Goal: Information Seeking & Learning: Find specific page/section

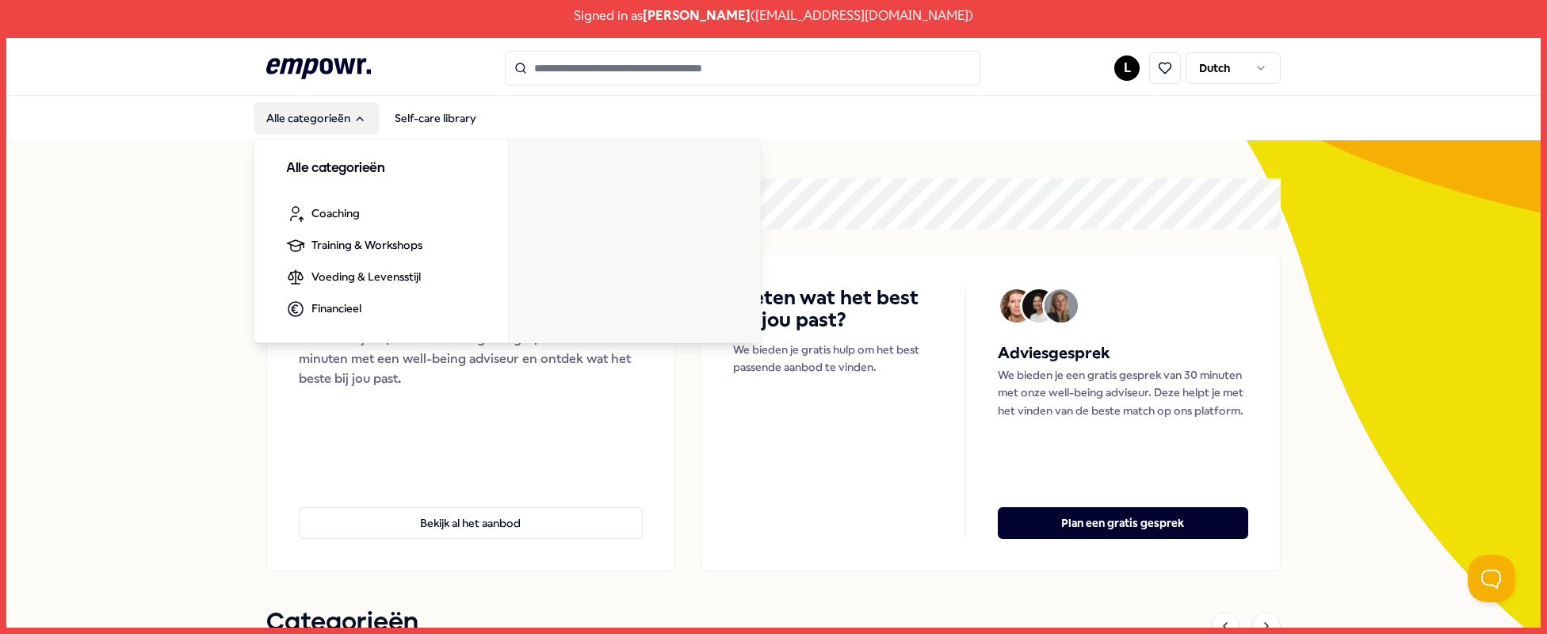
click at [337, 113] on button "Alle categorieën" at bounding box center [316, 118] width 125 height 32
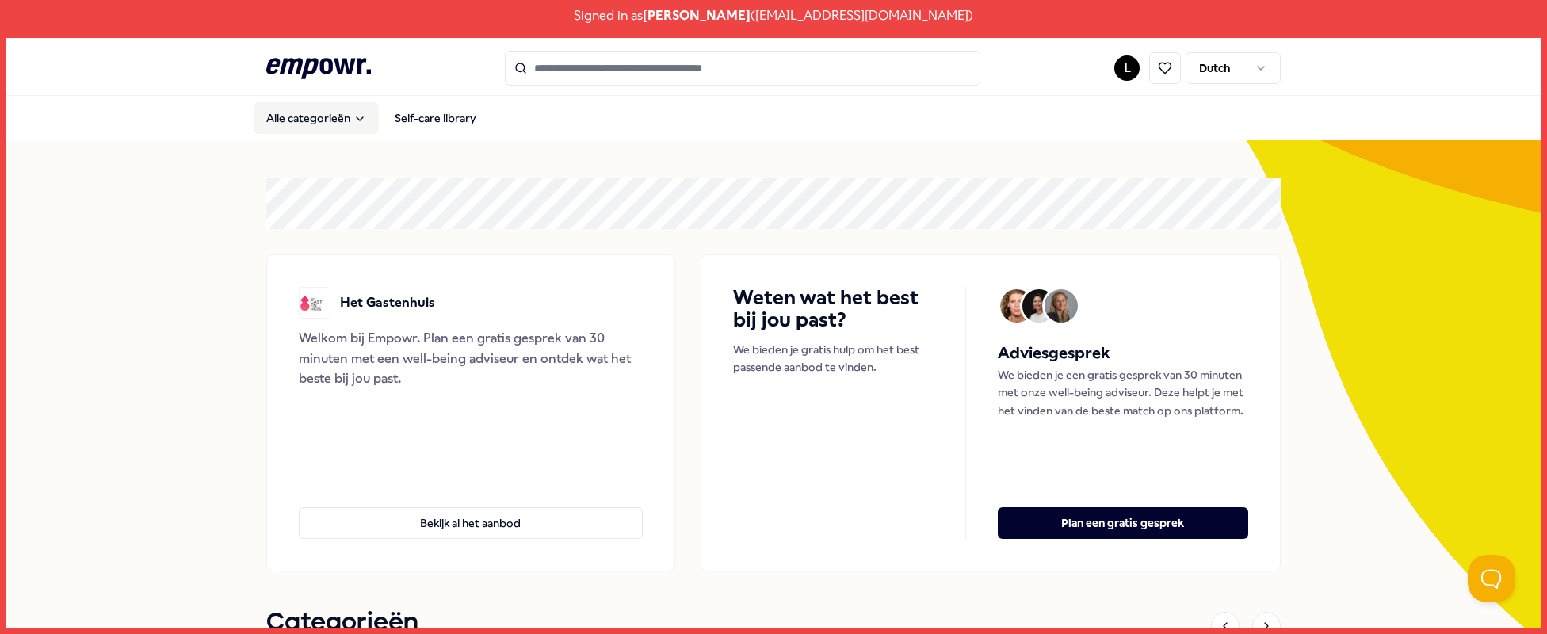
click at [337, 113] on button "Alle categorieën" at bounding box center [316, 118] width 125 height 32
click at [602, 74] on input "Search for products, categories or subcategories" at bounding box center [742, 68] width 475 height 35
click at [575, 68] on input "Search for products, categories or subcategories" at bounding box center [742, 68] width 475 height 35
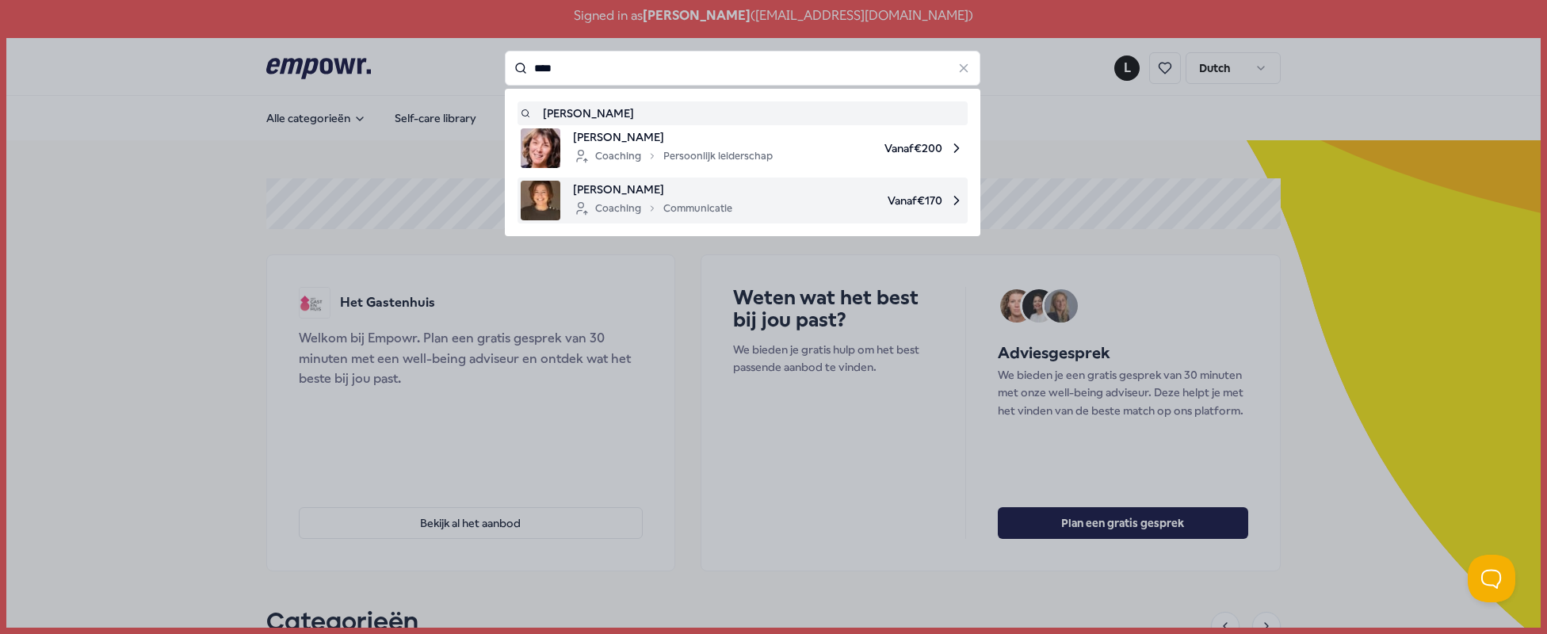
click at [586, 199] on icon at bounding box center [581, 208] width 16 height 19
type input "****"
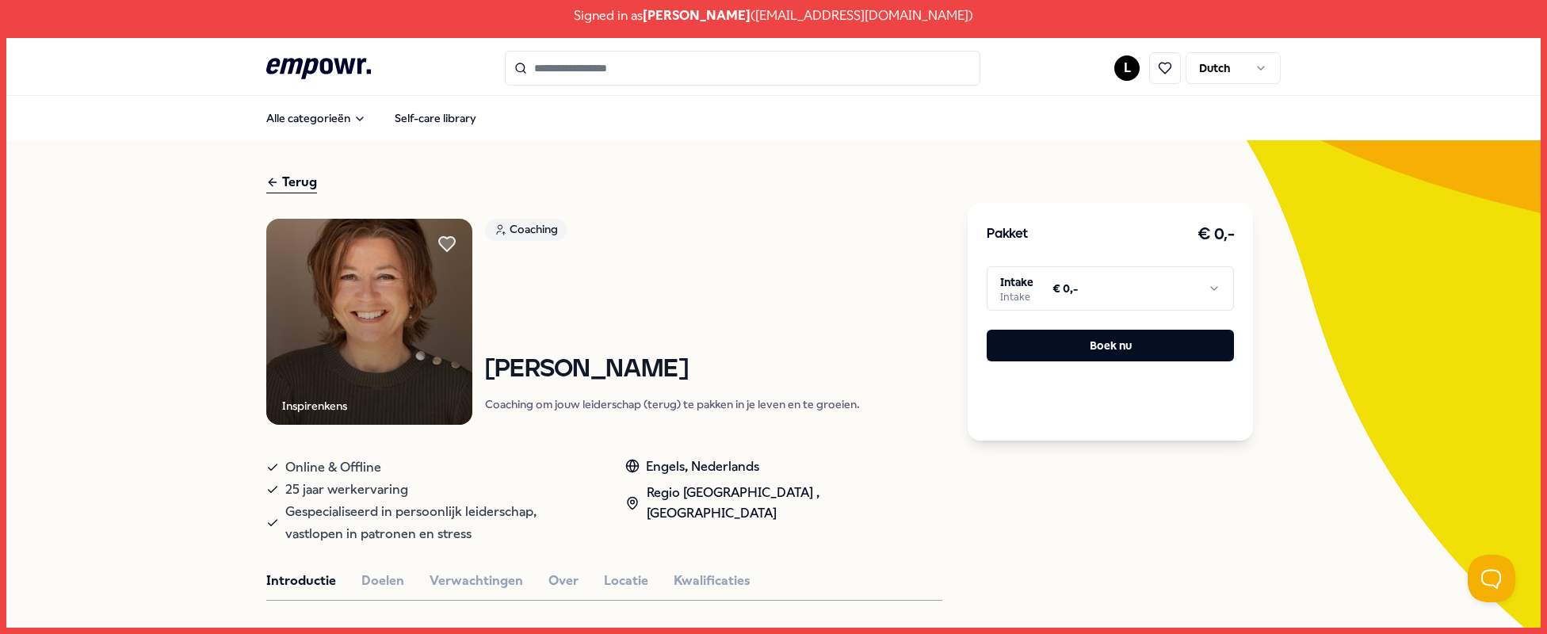
click at [1109, 281] on html "Signed in as [PERSON_NAME] ( [EMAIL_ADDRESS][DOMAIN_NAME] ) .empowr-logo_svg__c…" at bounding box center [773, 317] width 1547 height 634
click at [732, 278] on html "Signed in as [PERSON_NAME] ( [EMAIL_ADDRESS][DOMAIN_NAME] ) .empowr-logo_svg__c…" at bounding box center [773, 317] width 1547 height 634
